Goal: Find contact information: Find contact information

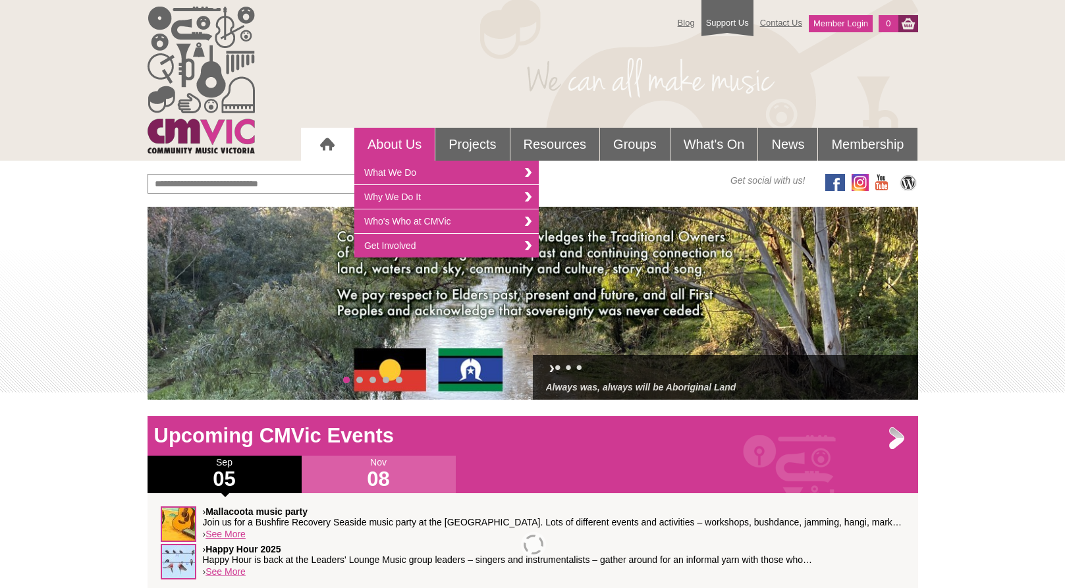
click at [406, 146] on link "About Us" at bounding box center [394, 144] width 80 height 33
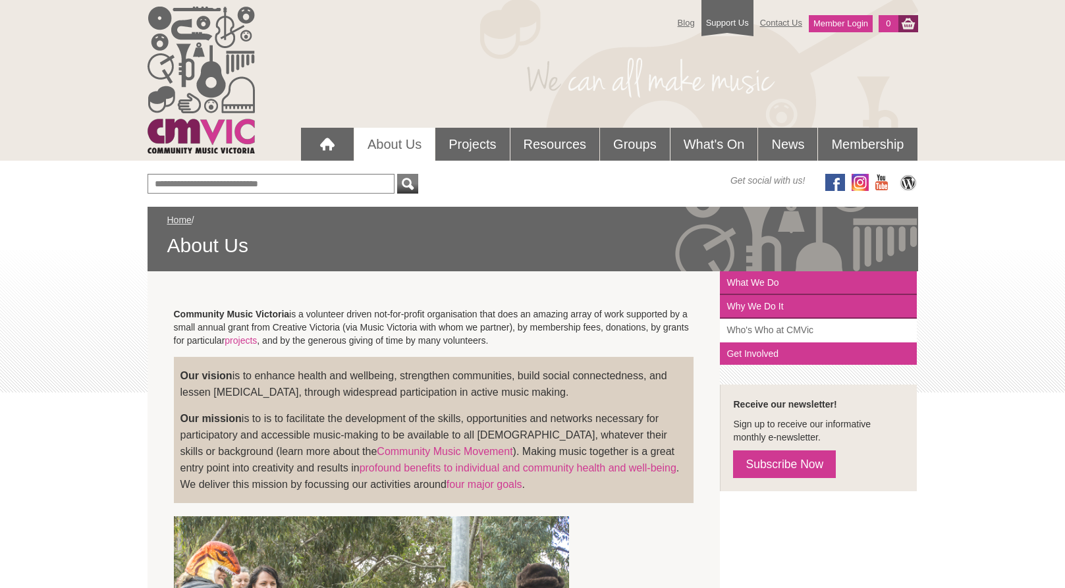
click at [785, 327] on link "Who's Who at CMVic" at bounding box center [818, 331] width 197 height 24
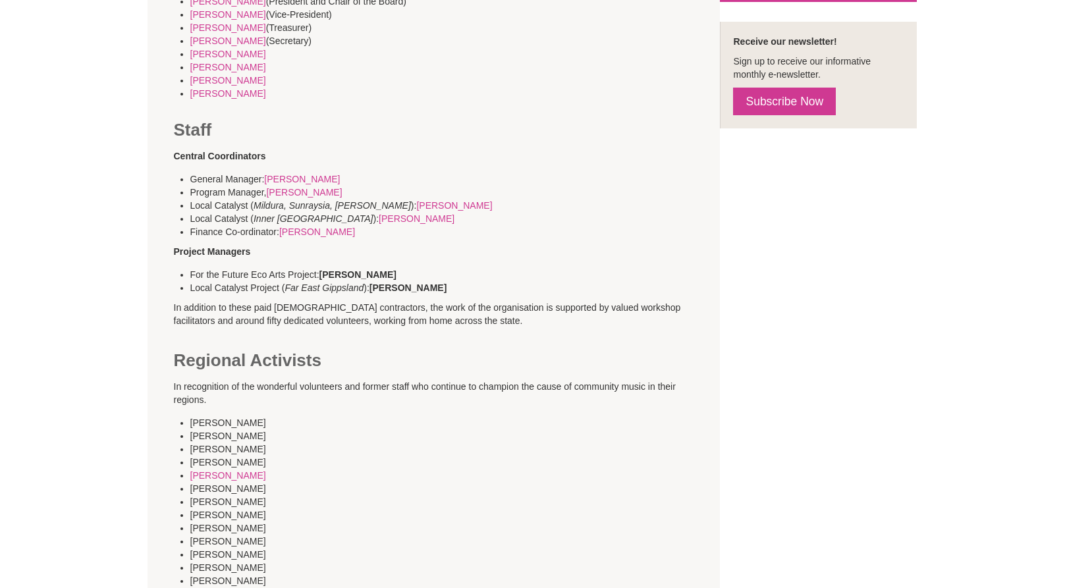
scroll to position [401, 0]
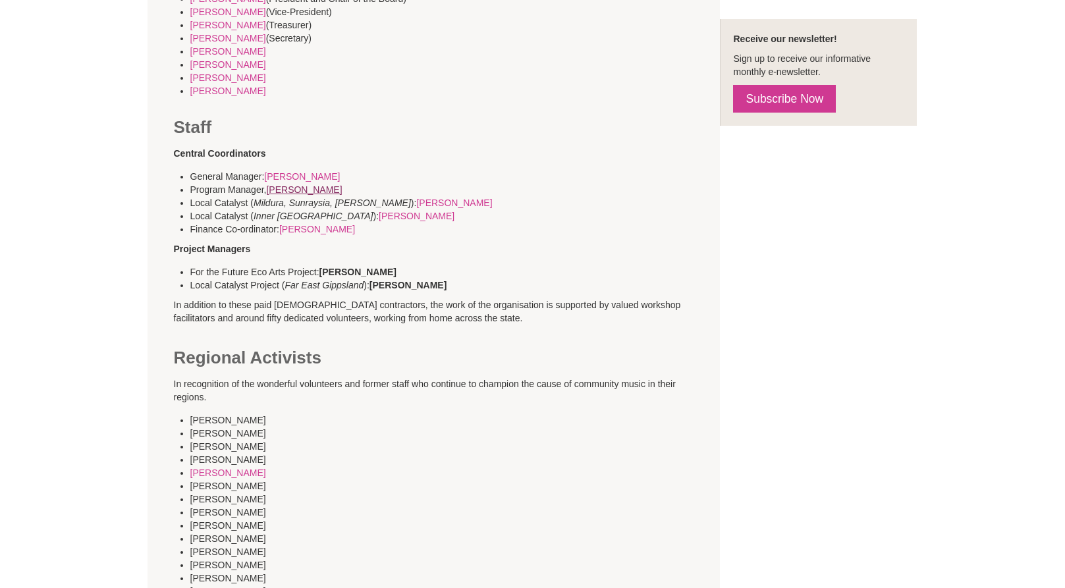
click at [295, 190] on link "Nicki Johnson" at bounding box center [304, 189] width 76 height 11
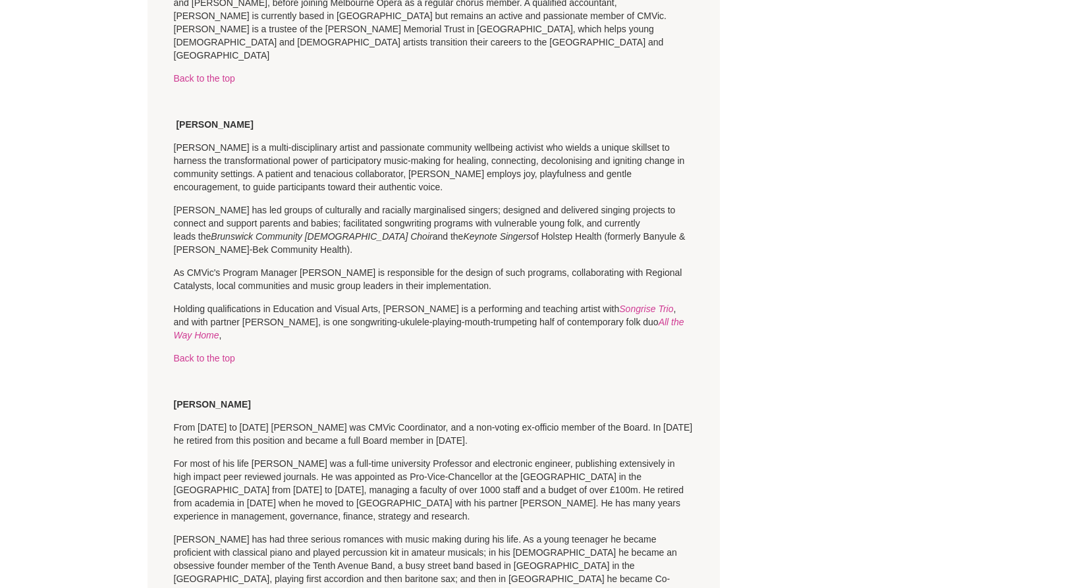
click at [176, 141] on p "Nicki Johnson is a multi-disciplinary artist and passionate community wellbeing…" at bounding box center [434, 167] width 520 height 53
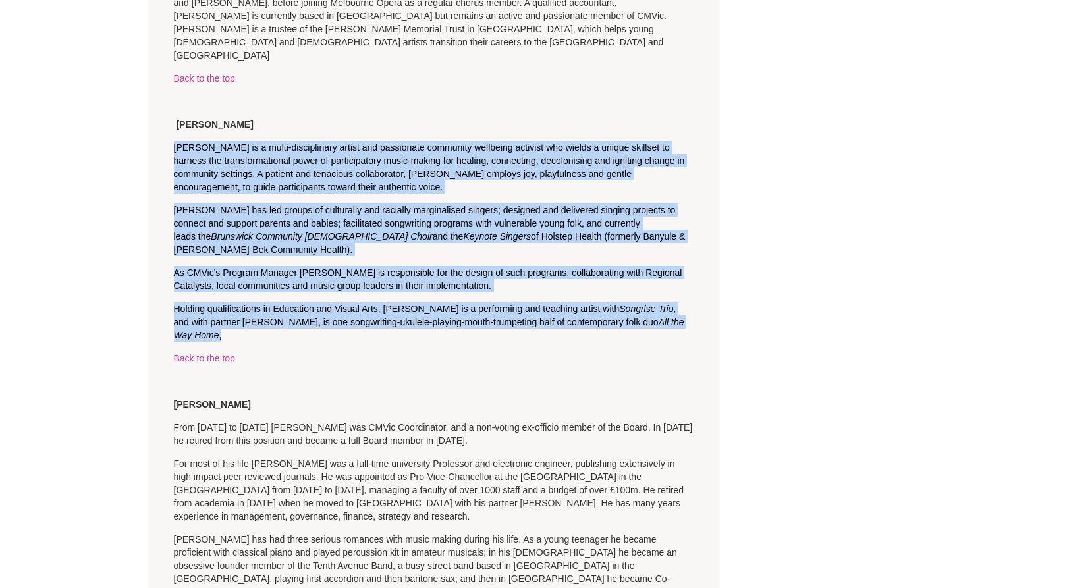
drag, startPoint x: 176, startPoint y: 26, endPoint x: 694, endPoint y: 188, distance: 542.4
copy section "Nicki Johnson is a multi-disciplinary artist and passionate community wellbeing…"
